Goal: Task Accomplishment & Management: Manage account settings

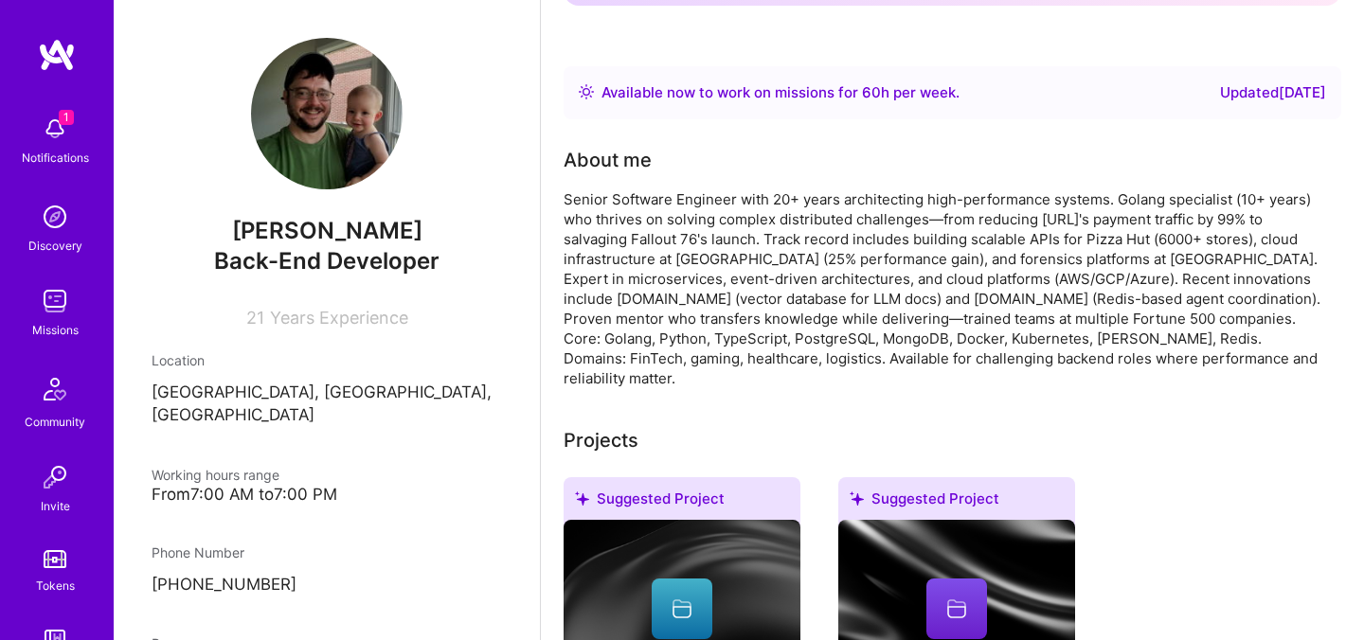
scroll to position [142, 0]
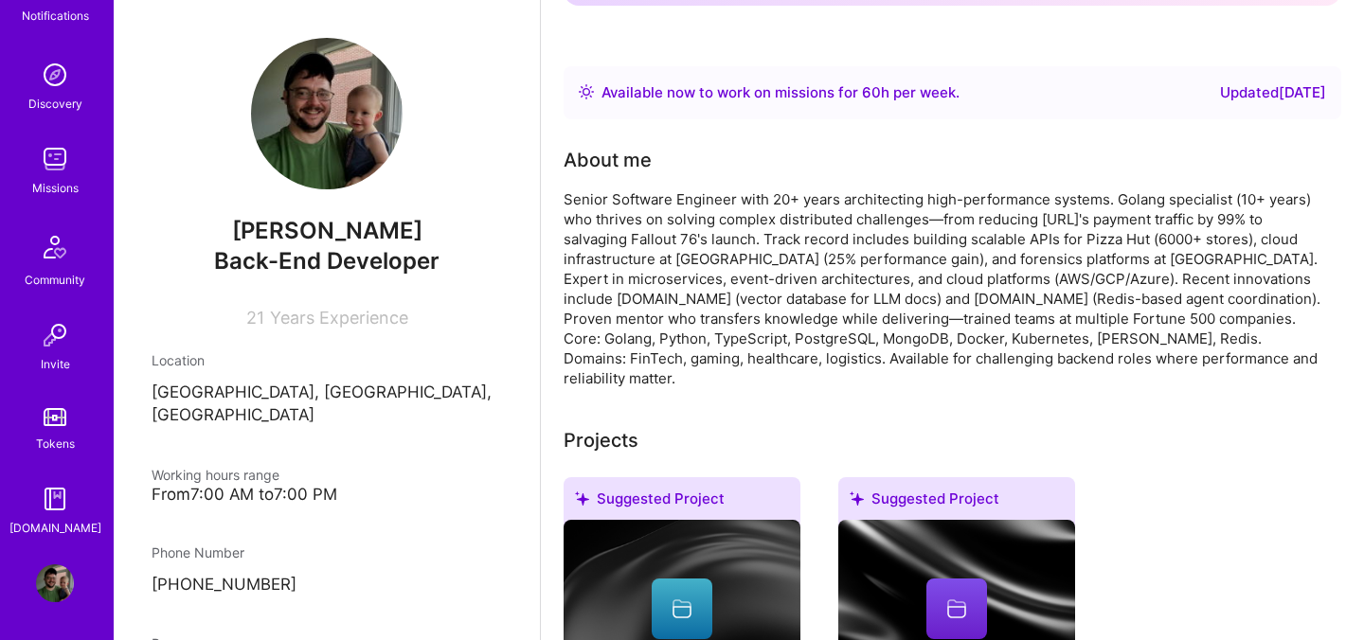
click at [57, 586] on img at bounding box center [55, 583] width 38 height 38
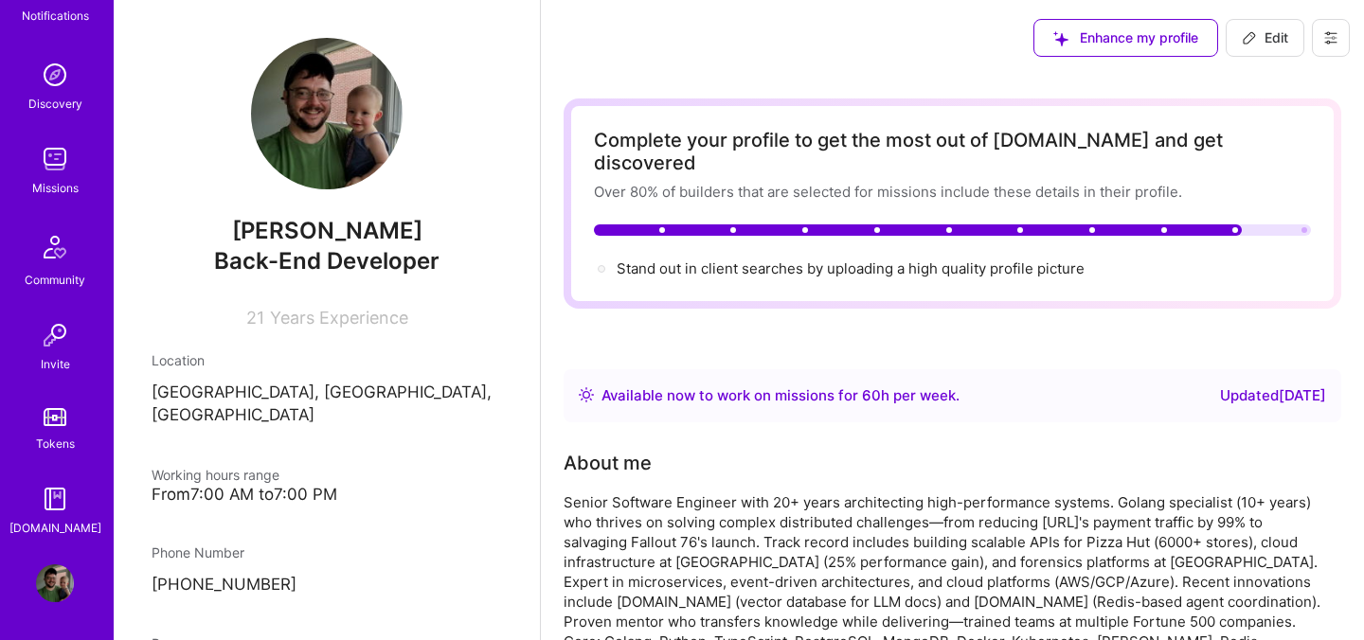
click at [1330, 35] on icon at bounding box center [1330, 37] width 15 height 15
click at [1256, 181] on button "Log Out" at bounding box center [1278, 177] width 142 height 48
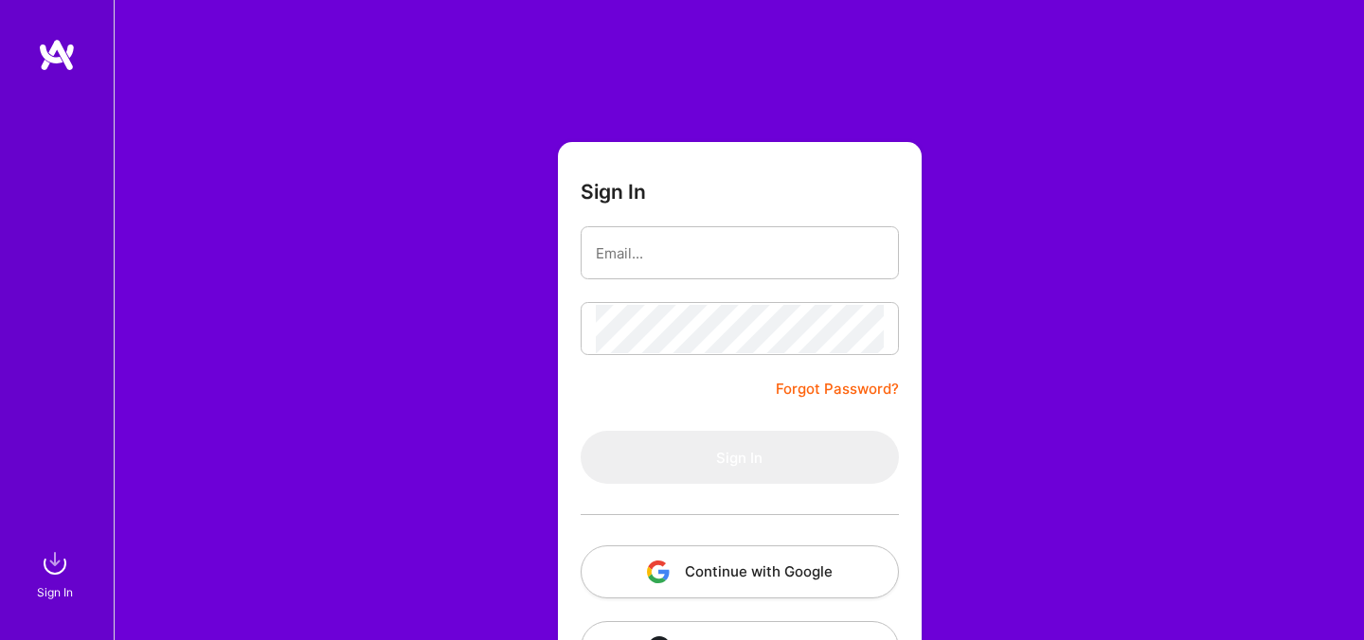
scroll to position [71, 0]
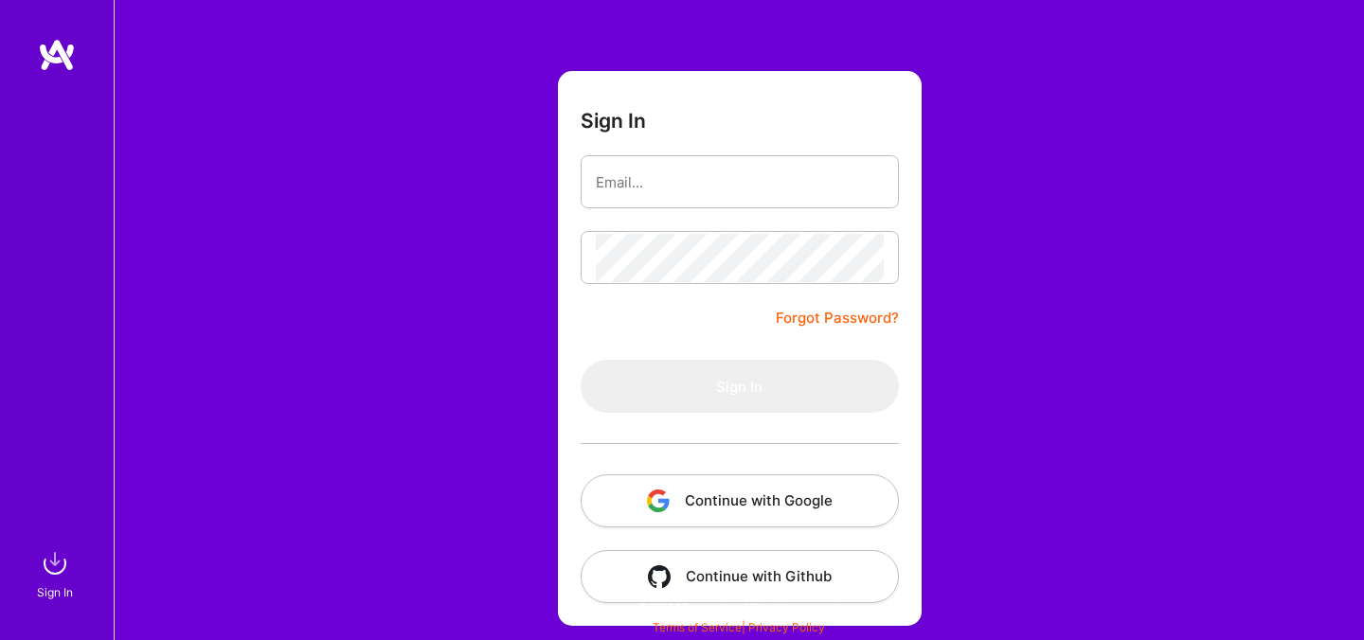
click at [710, 492] on button "Continue with Google" at bounding box center [739, 500] width 318 height 53
